Goal: Task Accomplishment & Management: Manage account settings

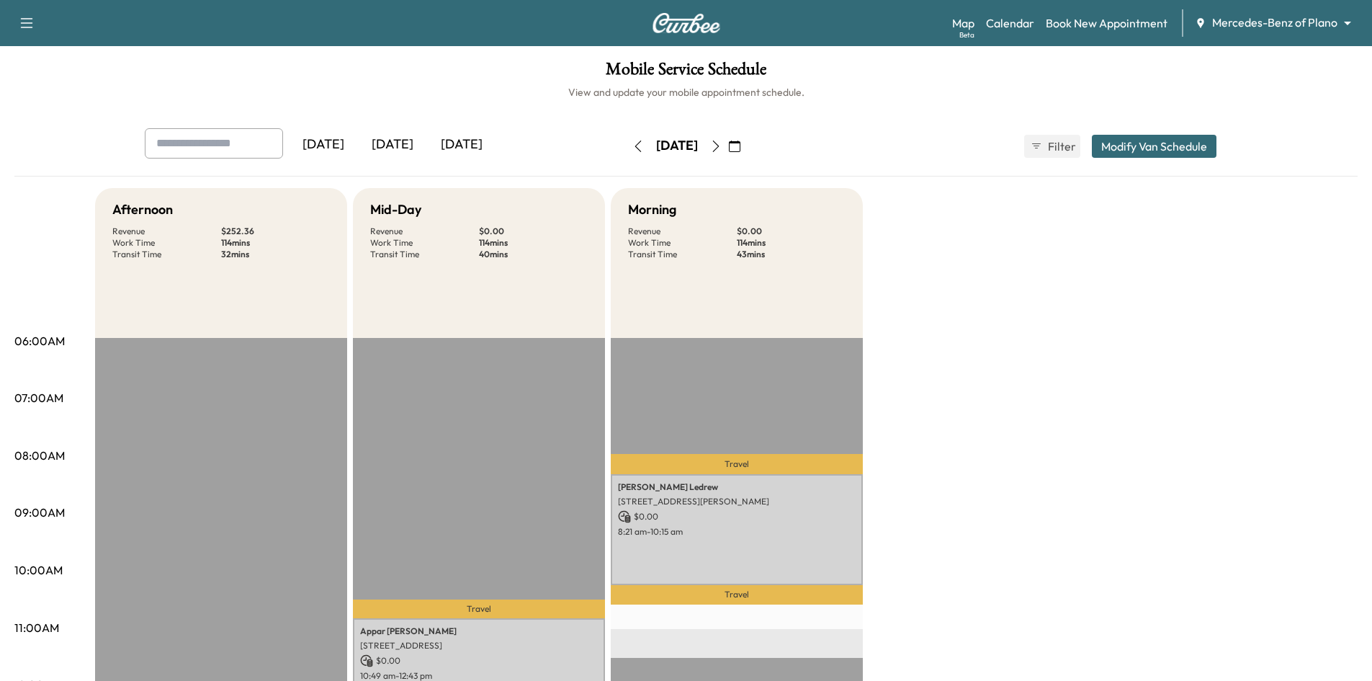
click at [398, 150] on div "[DATE]" at bounding box center [392, 144] width 69 height 33
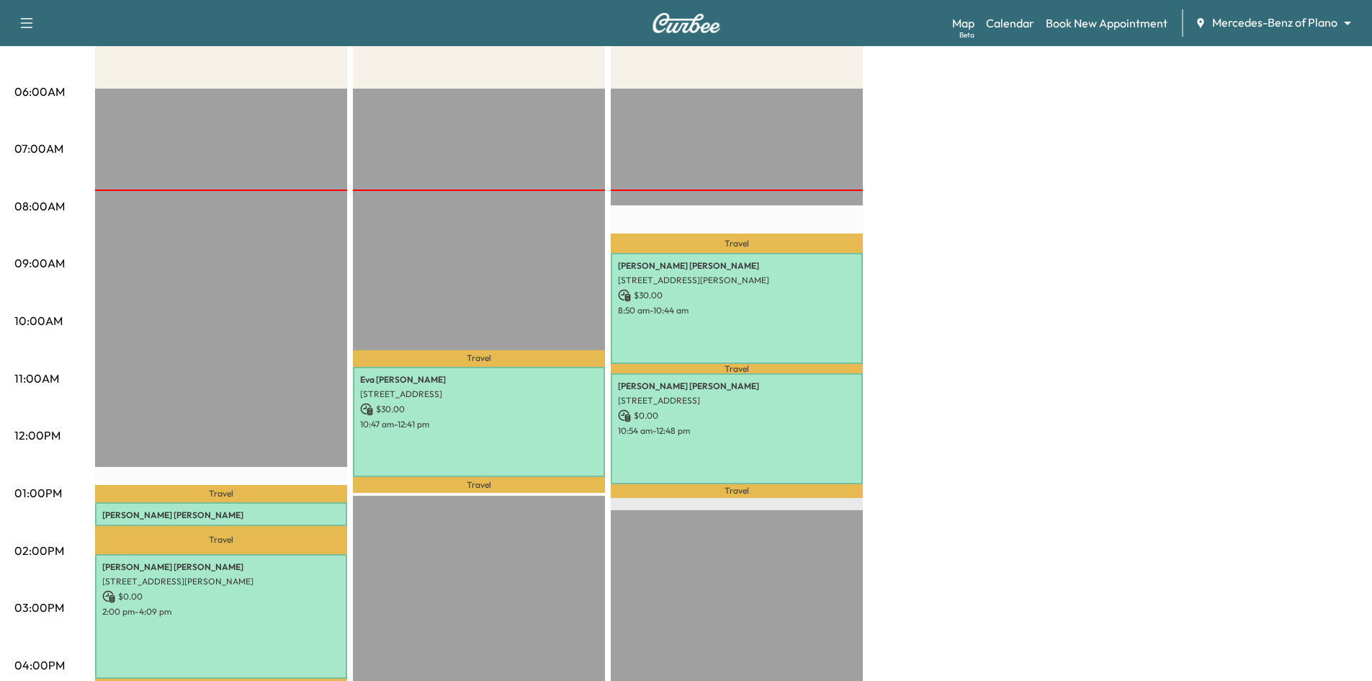
scroll to position [360, 0]
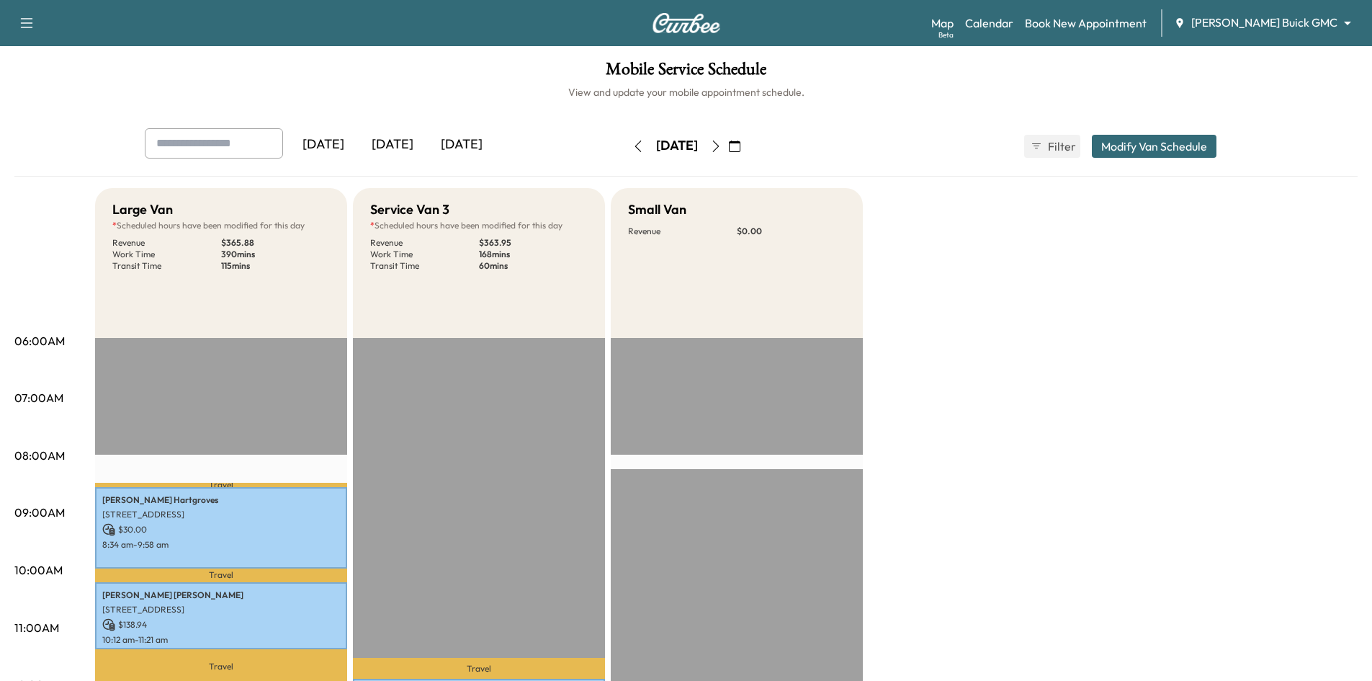
click at [398, 141] on div "[DATE]" at bounding box center [392, 144] width 69 height 33
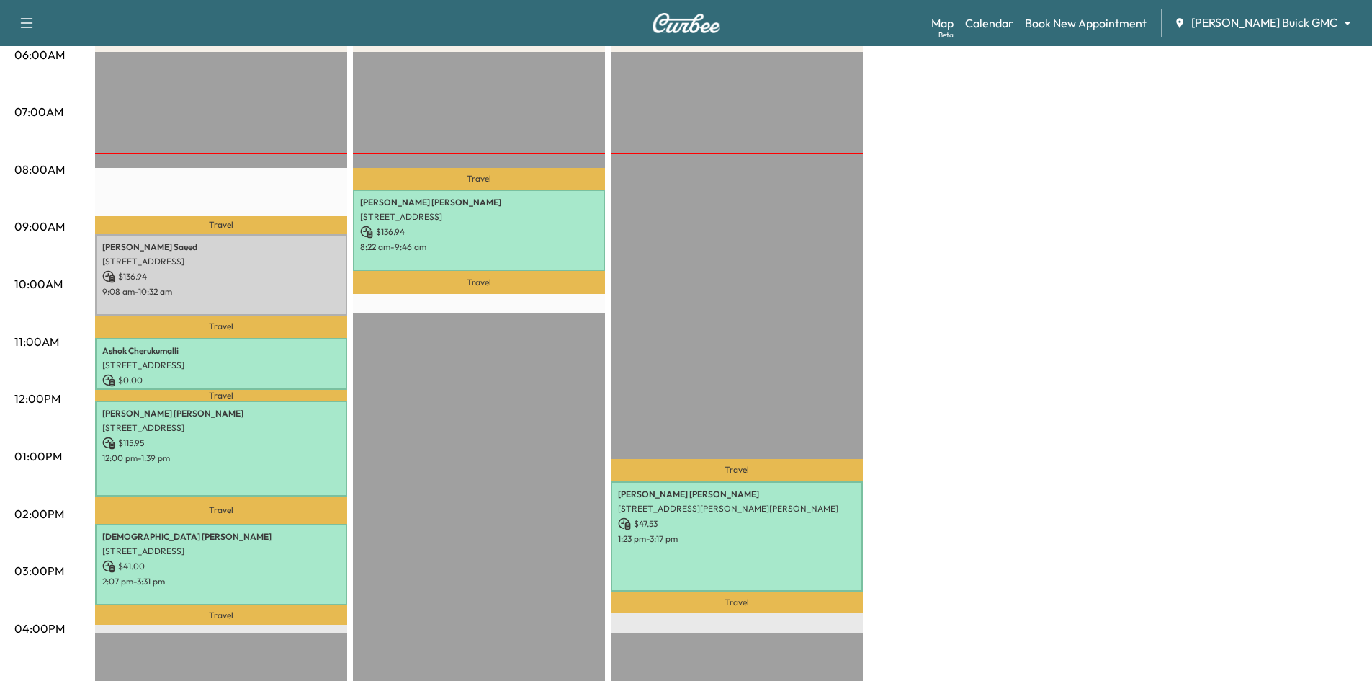
scroll to position [288, 0]
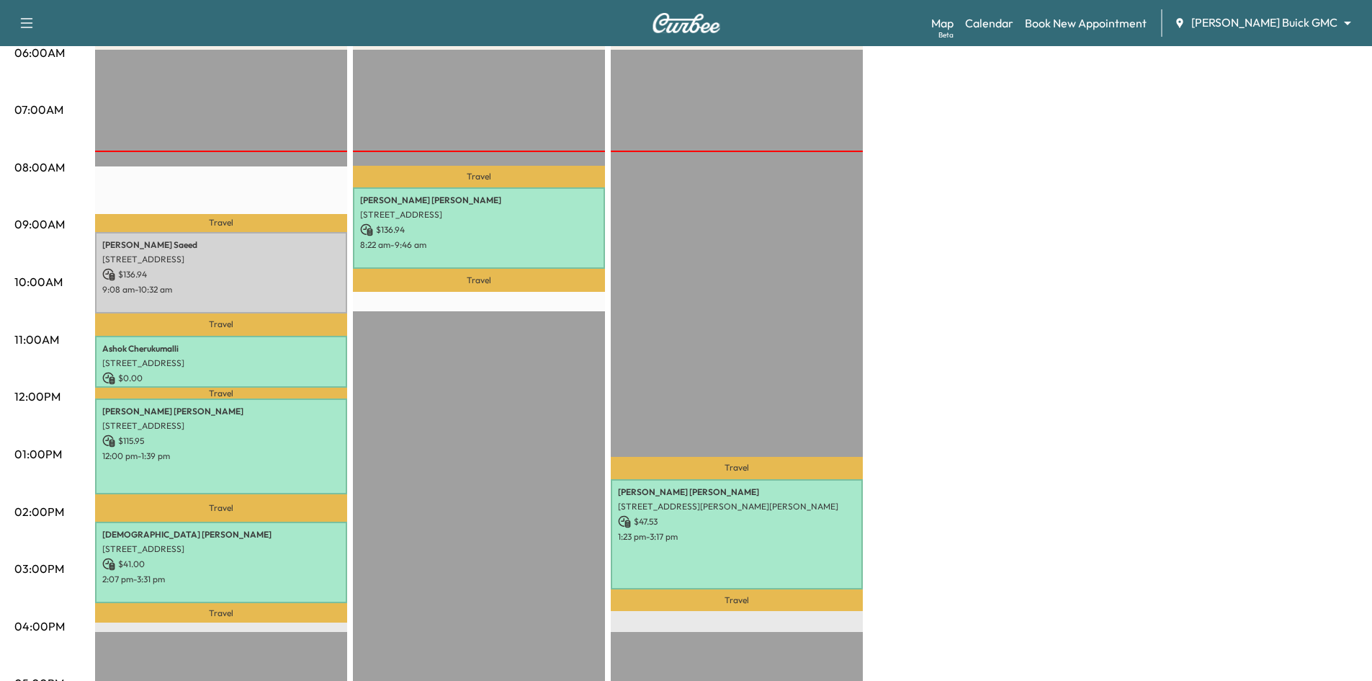
click at [23, 20] on icon "button" at bounding box center [26, 22] width 17 height 17
click at [60, 372] on button "Log Out" at bounding box center [51, 369] width 54 height 23
